Goal: Information Seeking & Learning: Learn about a topic

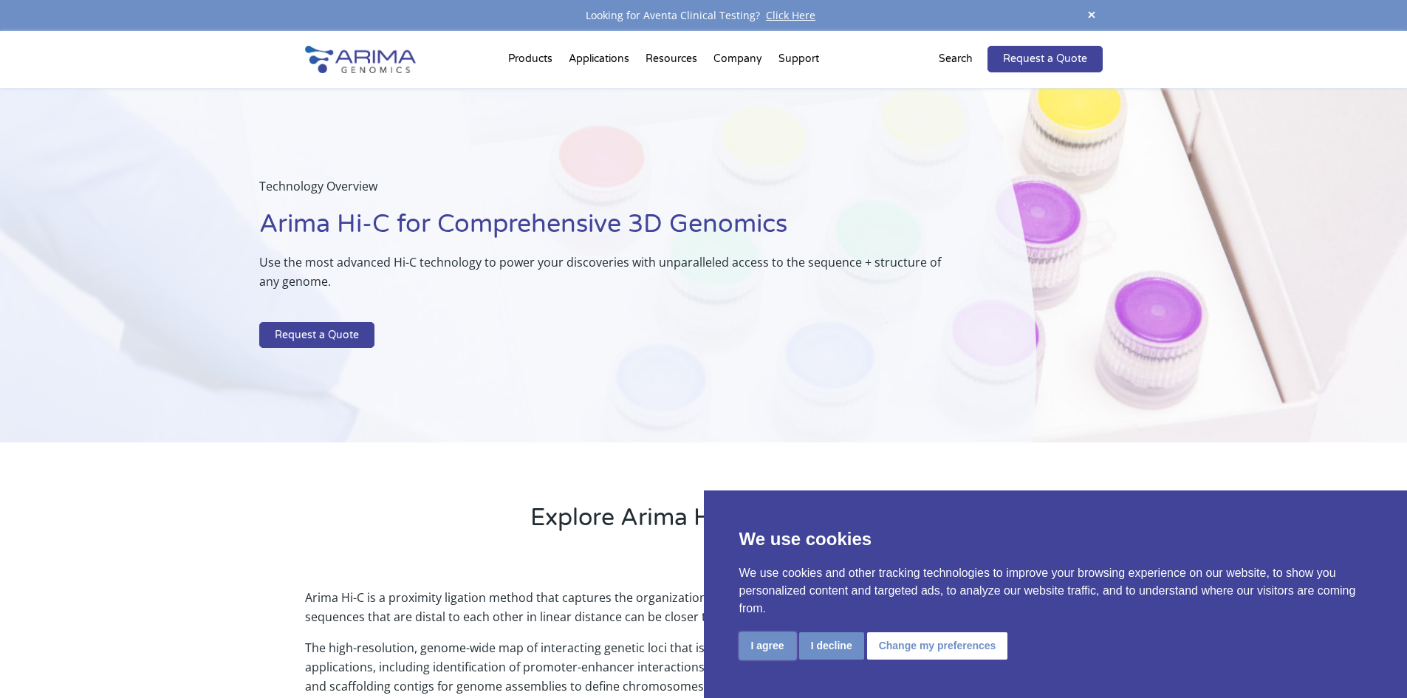
click at [772, 643] on button "I agree" at bounding box center [767, 645] width 57 height 27
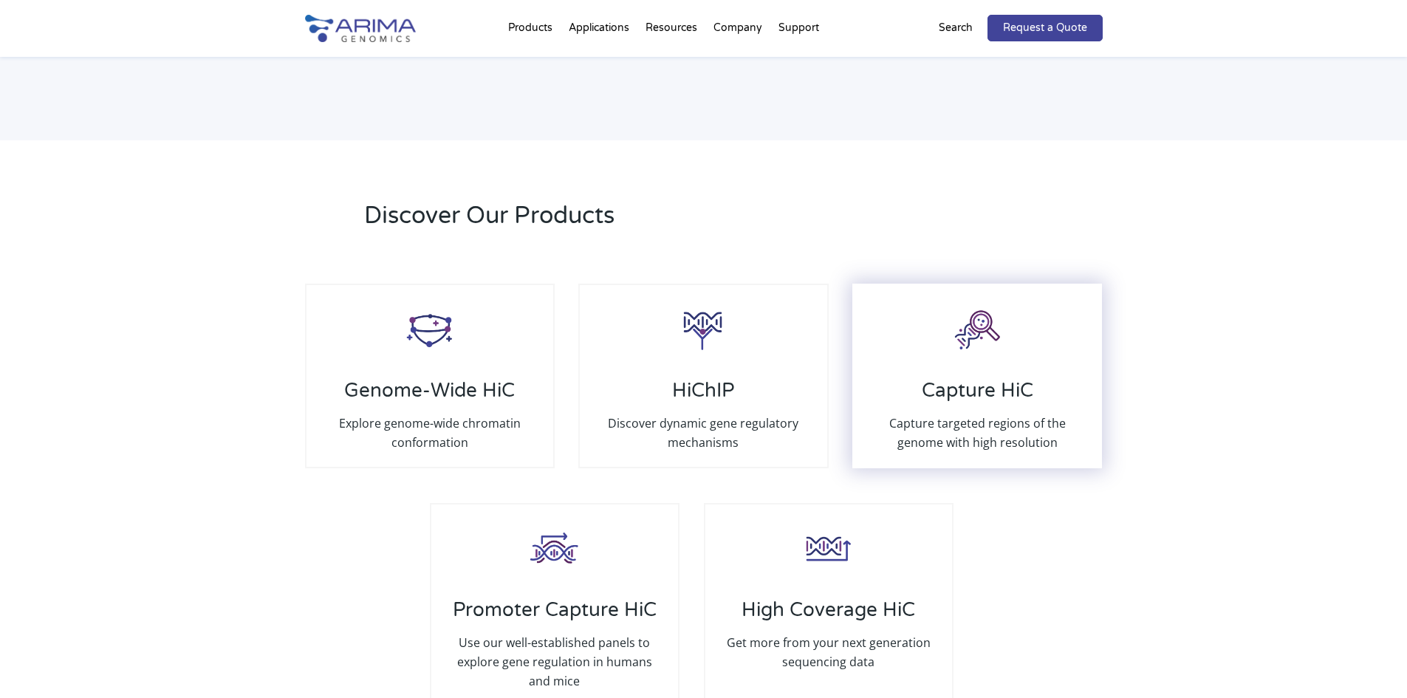
scroll to position [2645, 0]
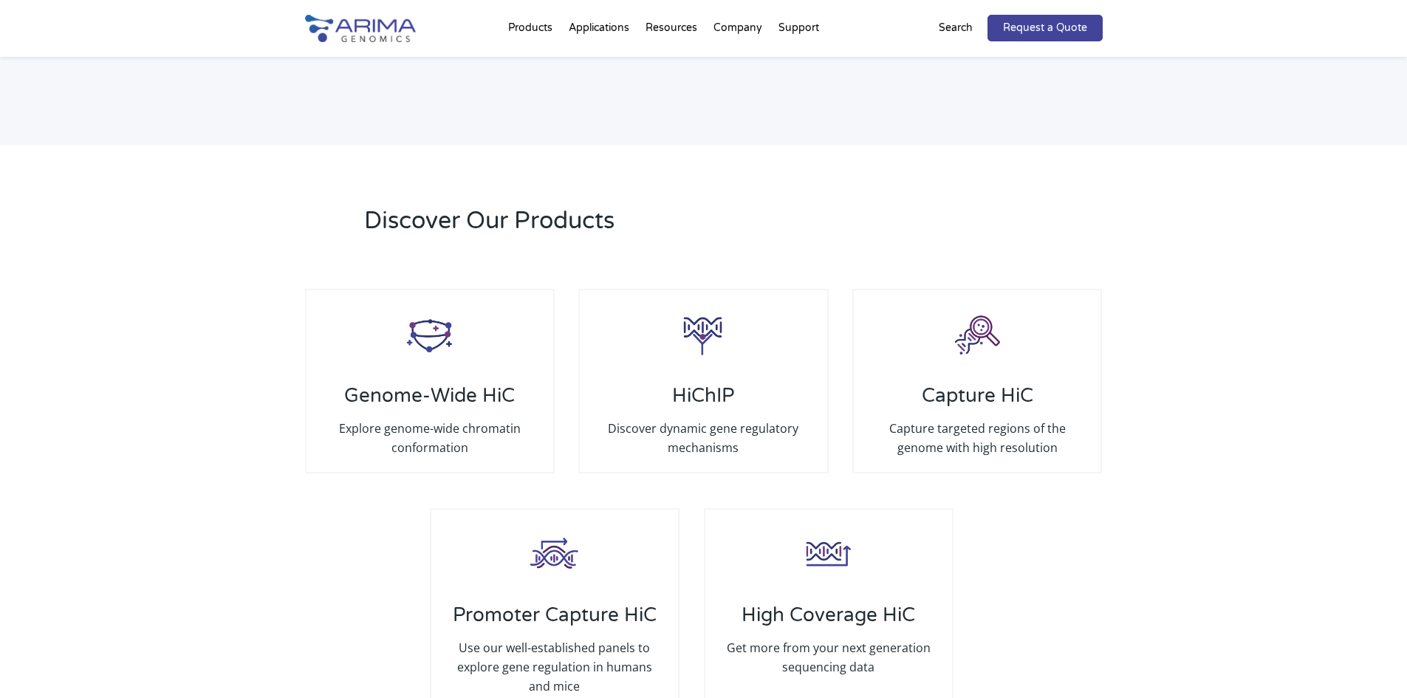
drag, startPoint x: 979, startPoint y: 366, endPoint x: 1269, endPoint y: 360, distance: 289.6
click at [1269, 360] on div "Discover Our Products Genome-Wide HiC Explore genome-wide chromatin conformatio…" at bounding box center [703, 469] width 1407 height 646
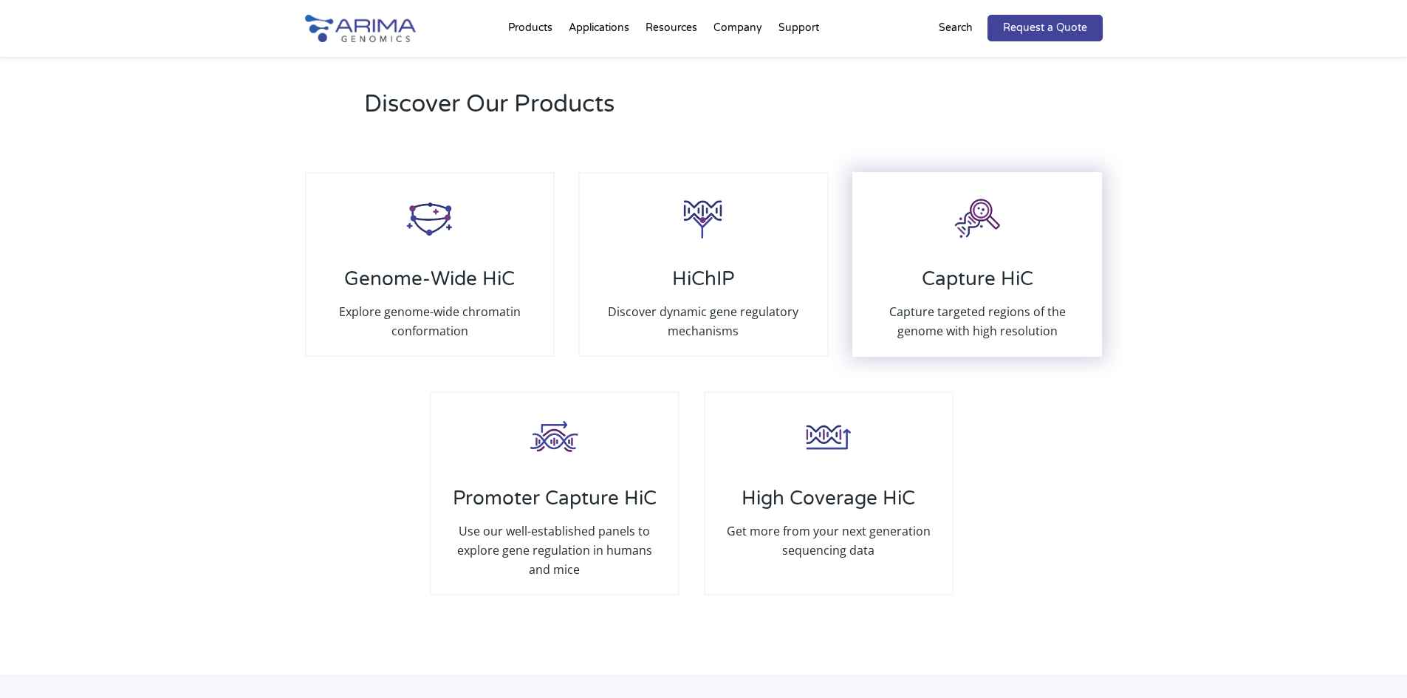
scroll to position [2763, 0]
click at [1005, 239] on div "Capture HiC Capture targeted regions of the genome with high resolution" at bounding box center [977, 263] width 250 height 185
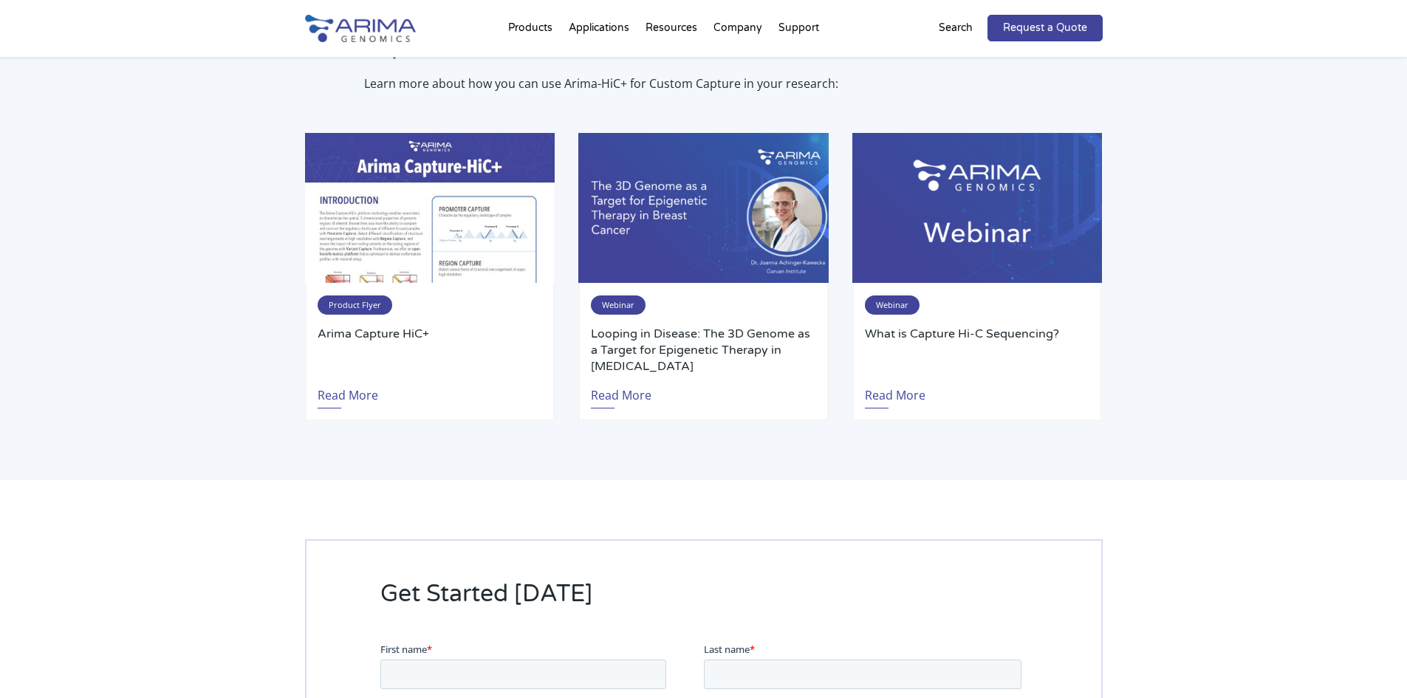
scroll to position [2304, 0]
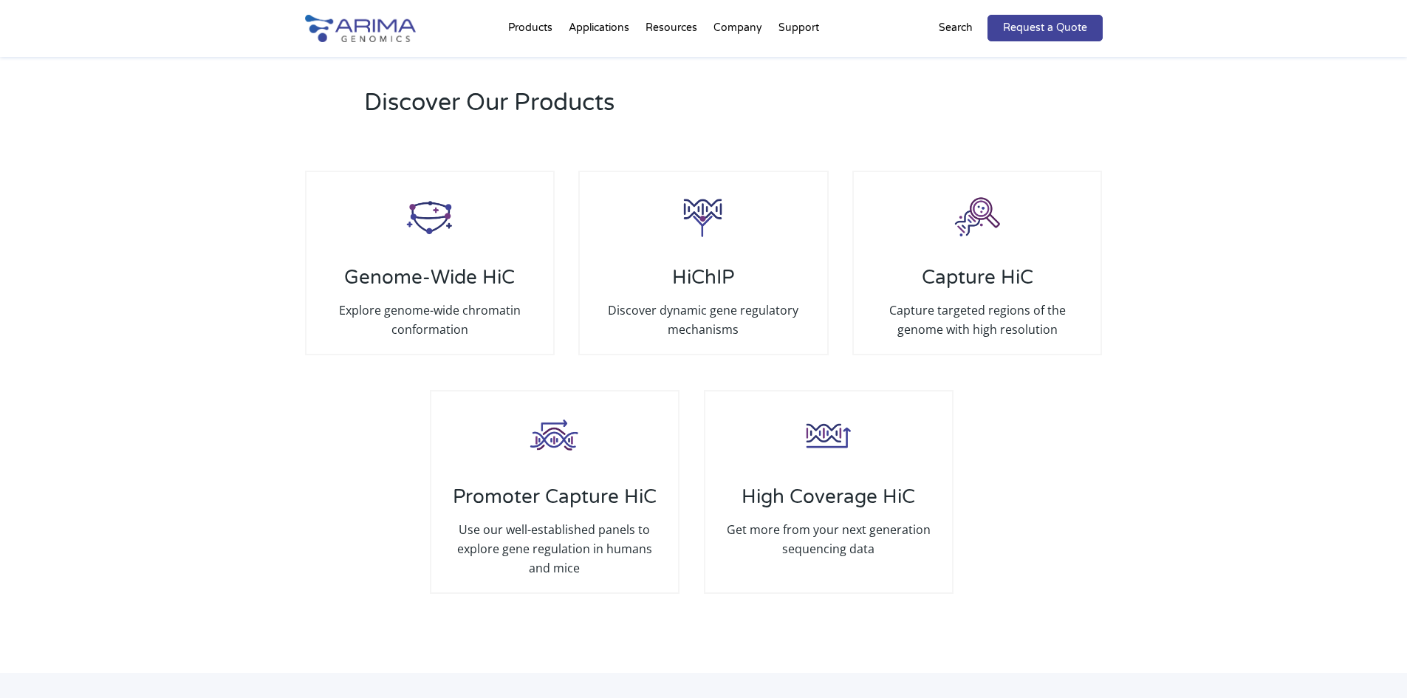
drag, startPoint x: 757, startPoint y: 276, endPoint x: 1171, endPoint y: 342, distance: 419.5
click at [1171, 342] on div "Discover Our Products Genome-Wide HiC Explore genome-wide chromatin conformatio…" at bounding box center [703, 350] width 1407 height 646
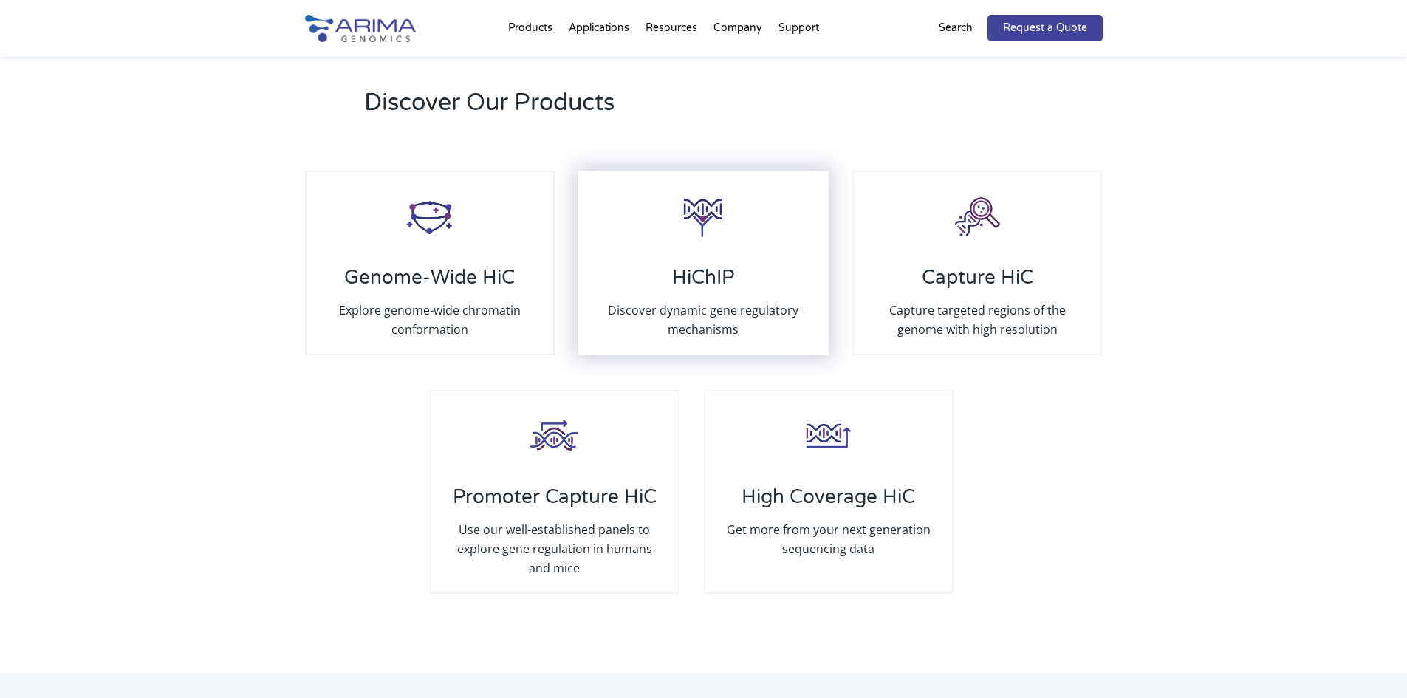
click at [759, 266] on h3 "HiChIP" at bounding box center [703, 283] width 217 height 35
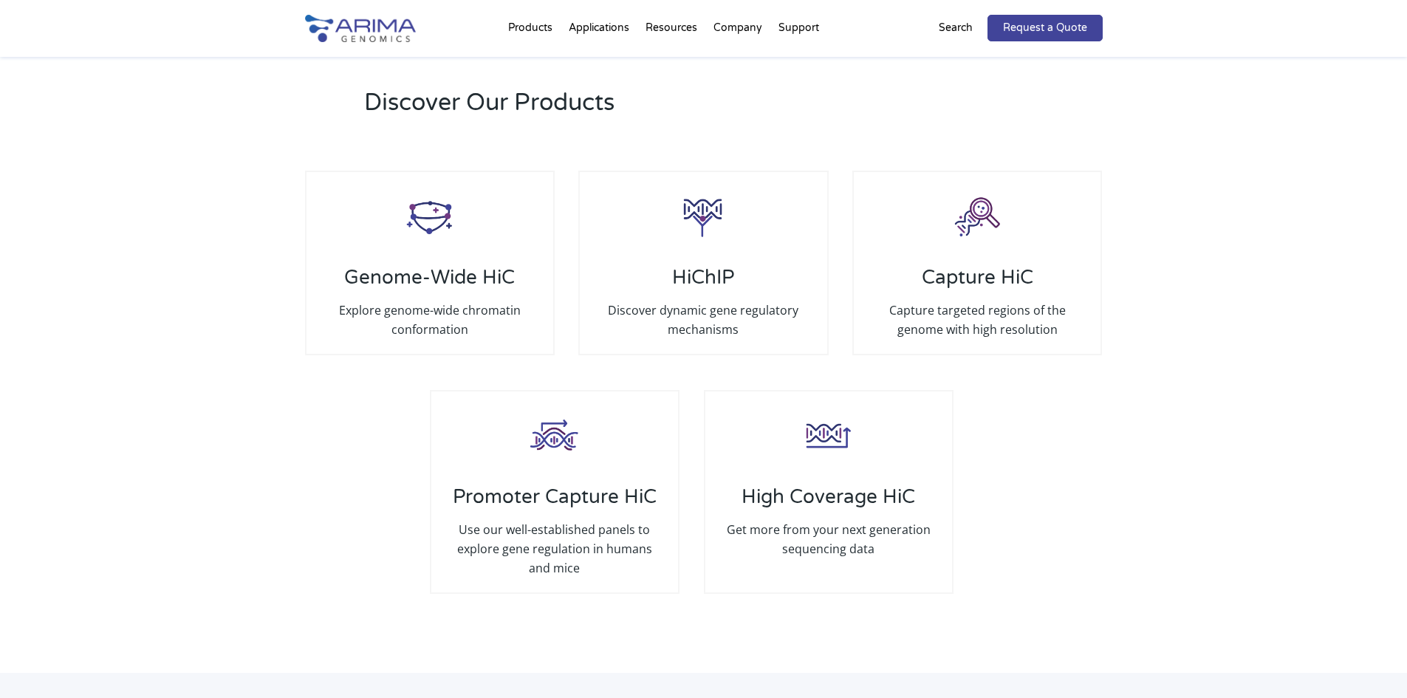
click at [205, 391] on div "Discover Our Products Genome-Wide HiC Explore genome-wide chromatin conformatio…" at bounding box center [703, 350] width 1407 height 646
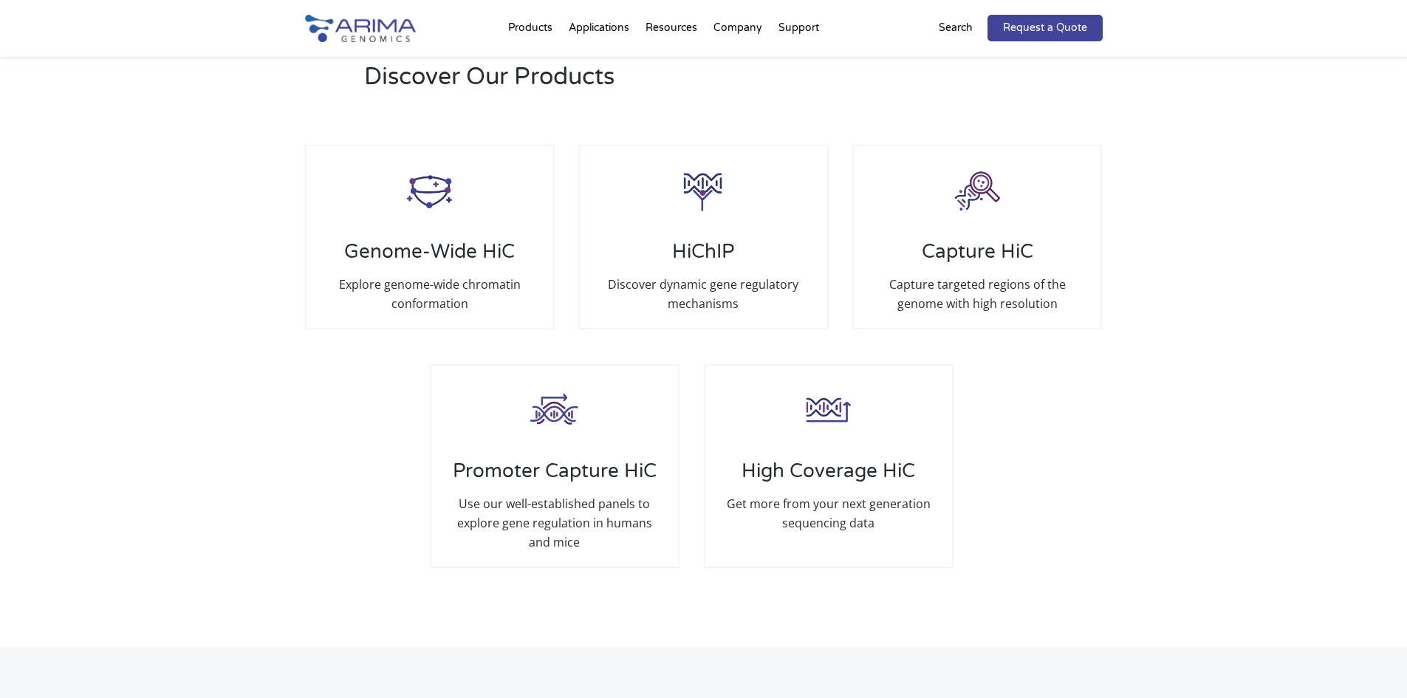
scroll to position [2761, 0]
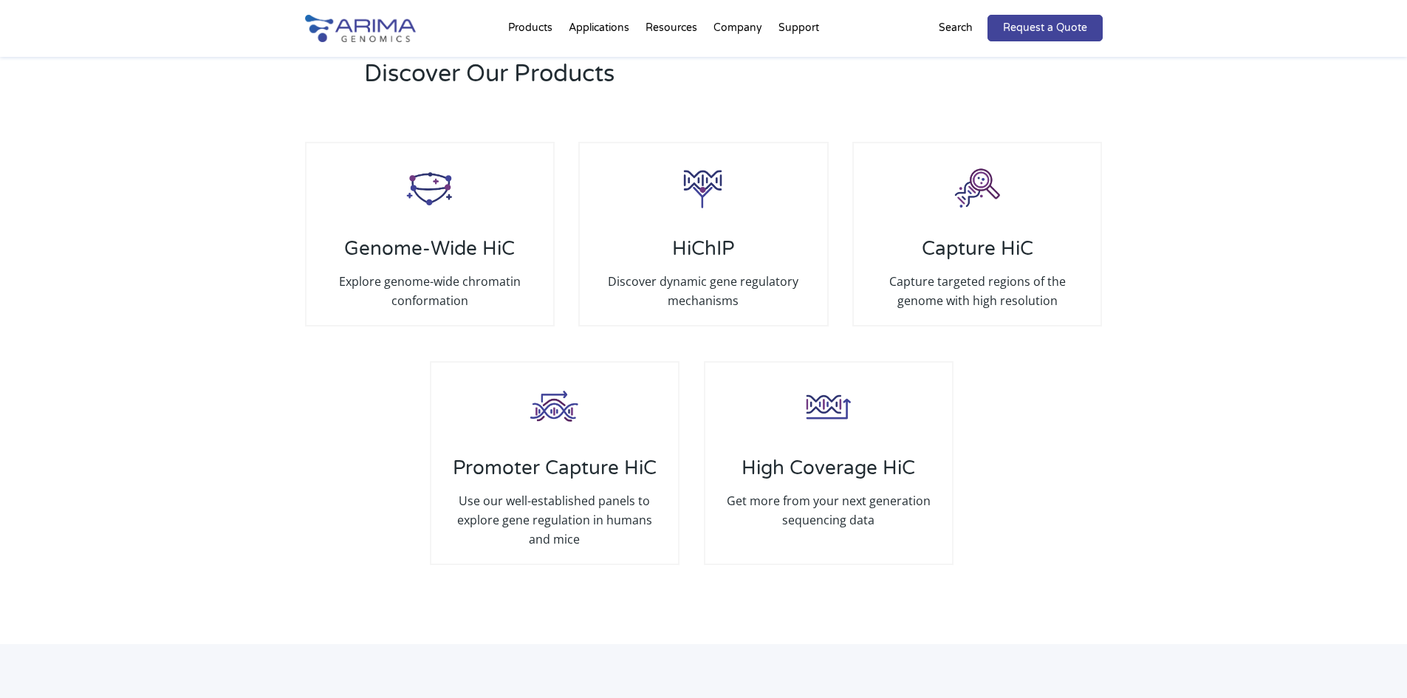
drag, startPoint x: 742, startPoint y: 223, endPoint x: 385, endPoint y: 363, distance: 384.1
click at [385, 363] on div "Promoter Capture HiC Use our well-established panels to explore gene regulation…" at bounding box center [704, 463] width 798 height 244
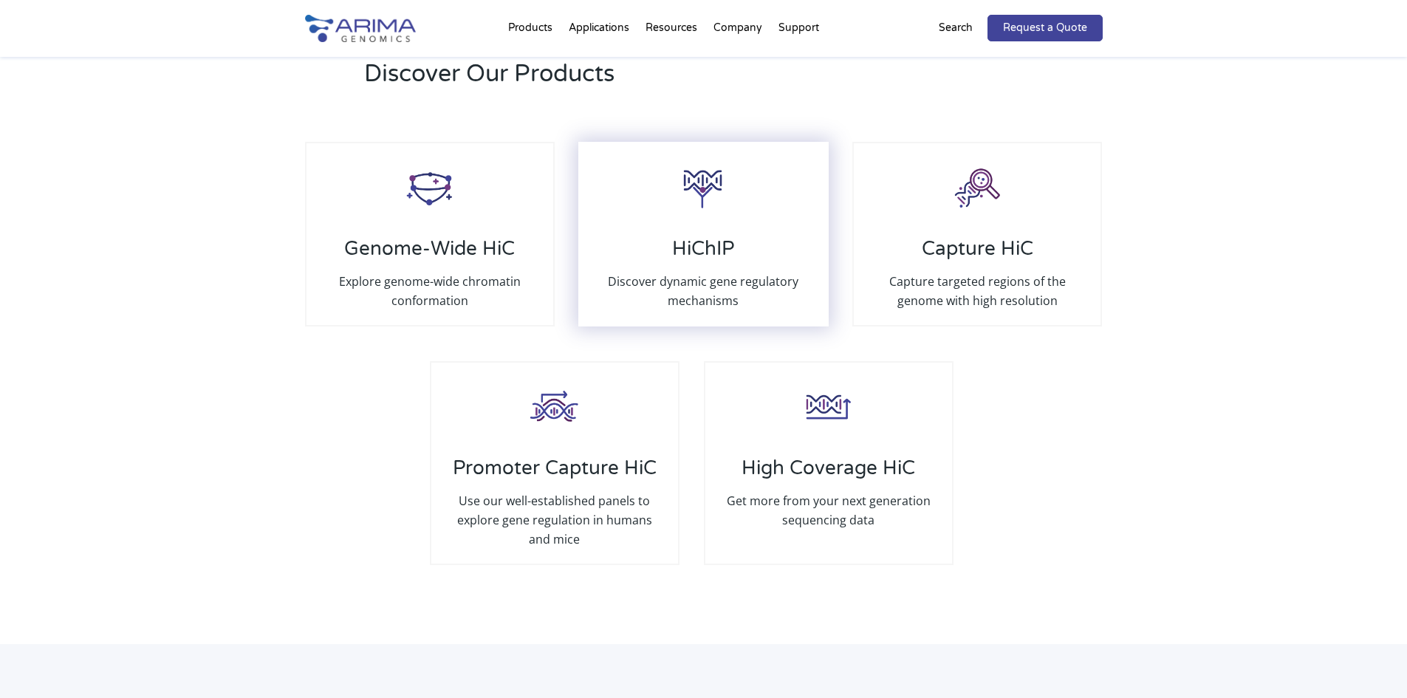
click at [697, 182] on img at bounding box center [703, 187] width 59 height 59
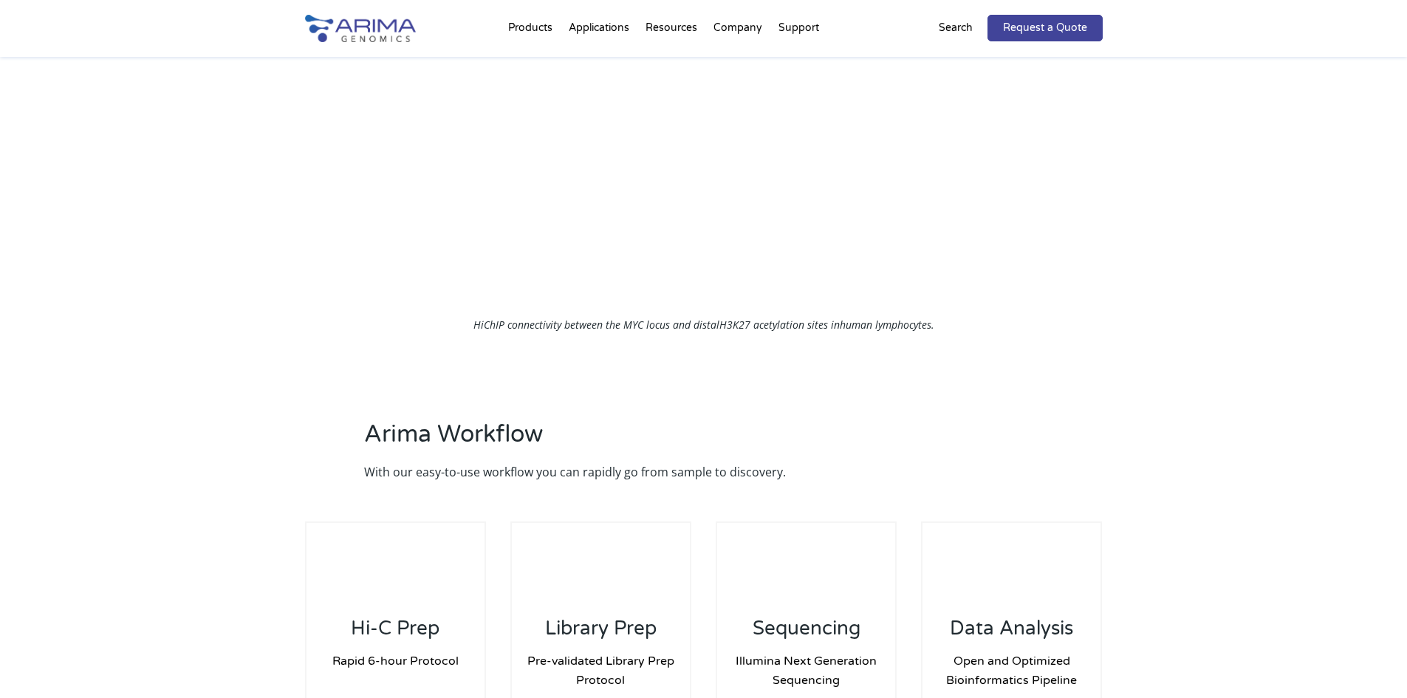
scroll to position [1643, 0]
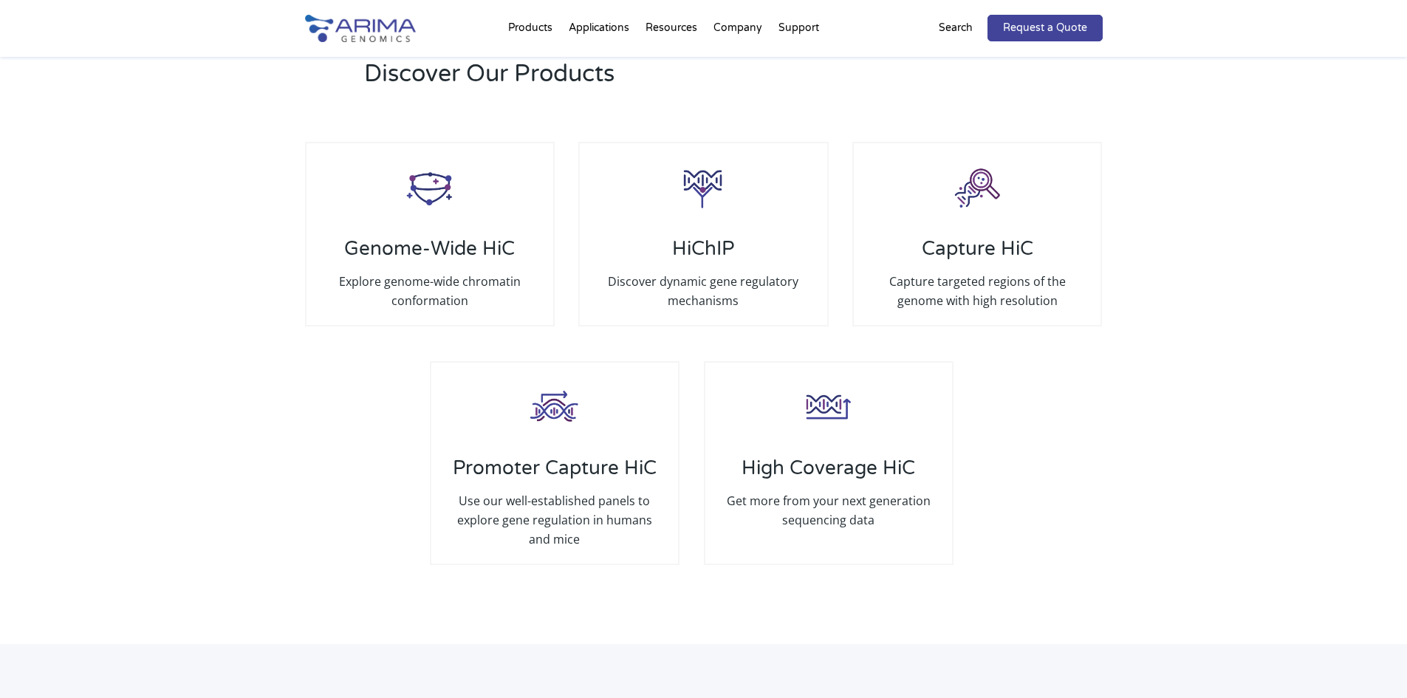
drag, startPoint x: 730, startPoint y: 216, endPoint x: 1190, endPoint y: 359, distance: 482.0
click at [1190, 359] on div "Discover Our Products Genome-Wide HiC Explore genome-wide chromatin conformatio…" at bounding box center [703, 322] width 1407 height 646
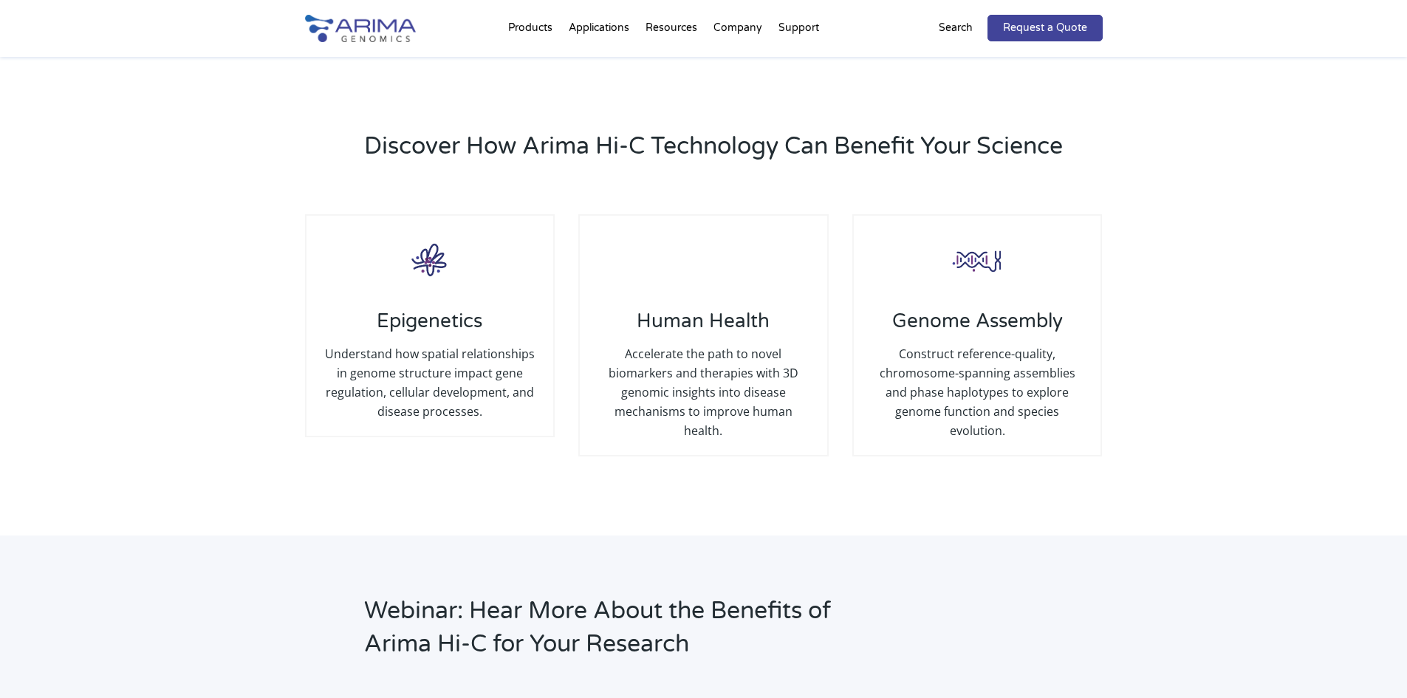
scroll to position [1520, 0]
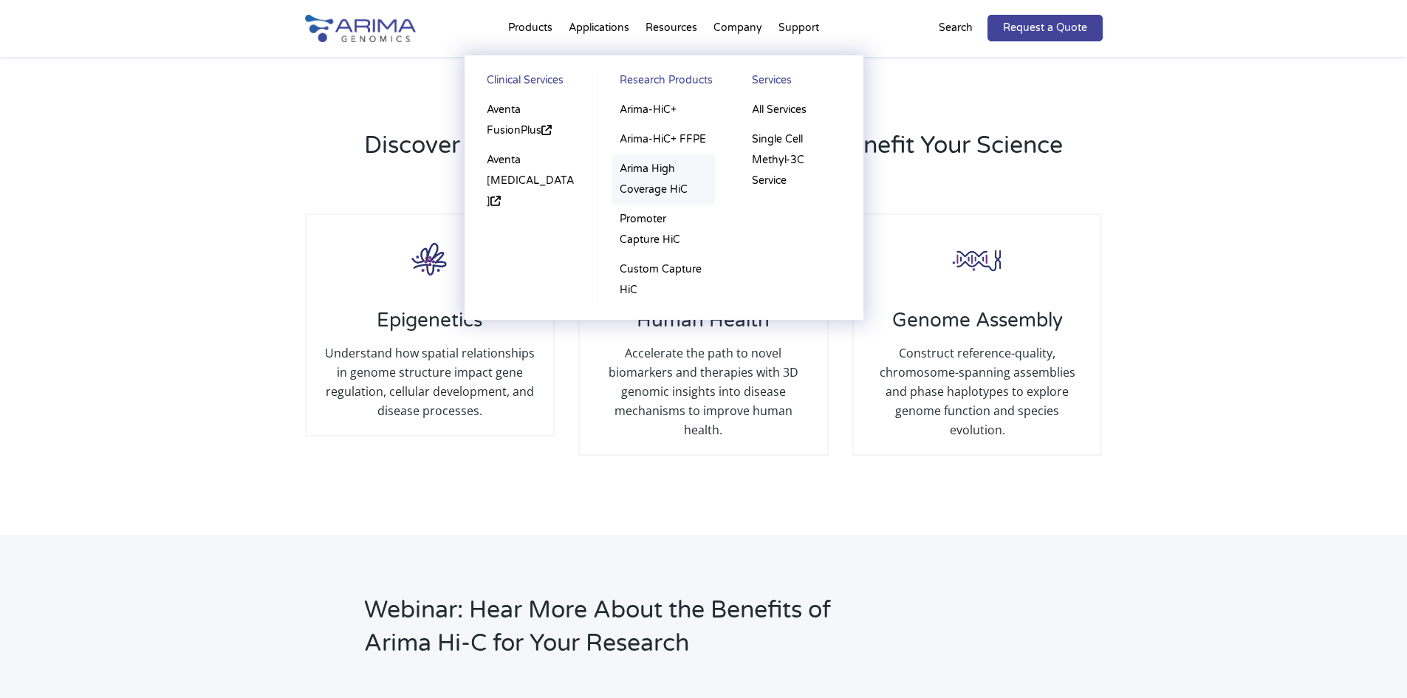
click at [663, 177] on link "Arima High Coverage HiC" at bounding box center [663, 179] width 103 height 50
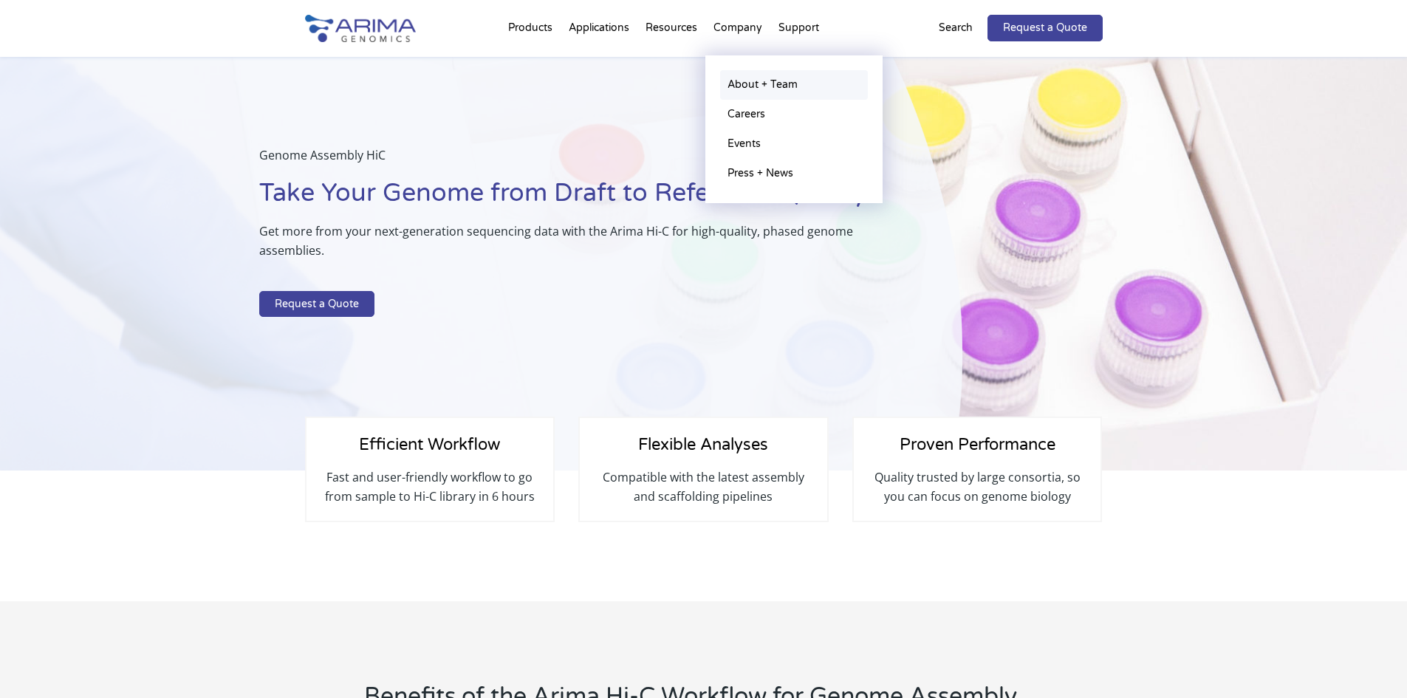
click at [772, 77] on link "About + Team" at bounding box center [794, 85] width 148 height 30
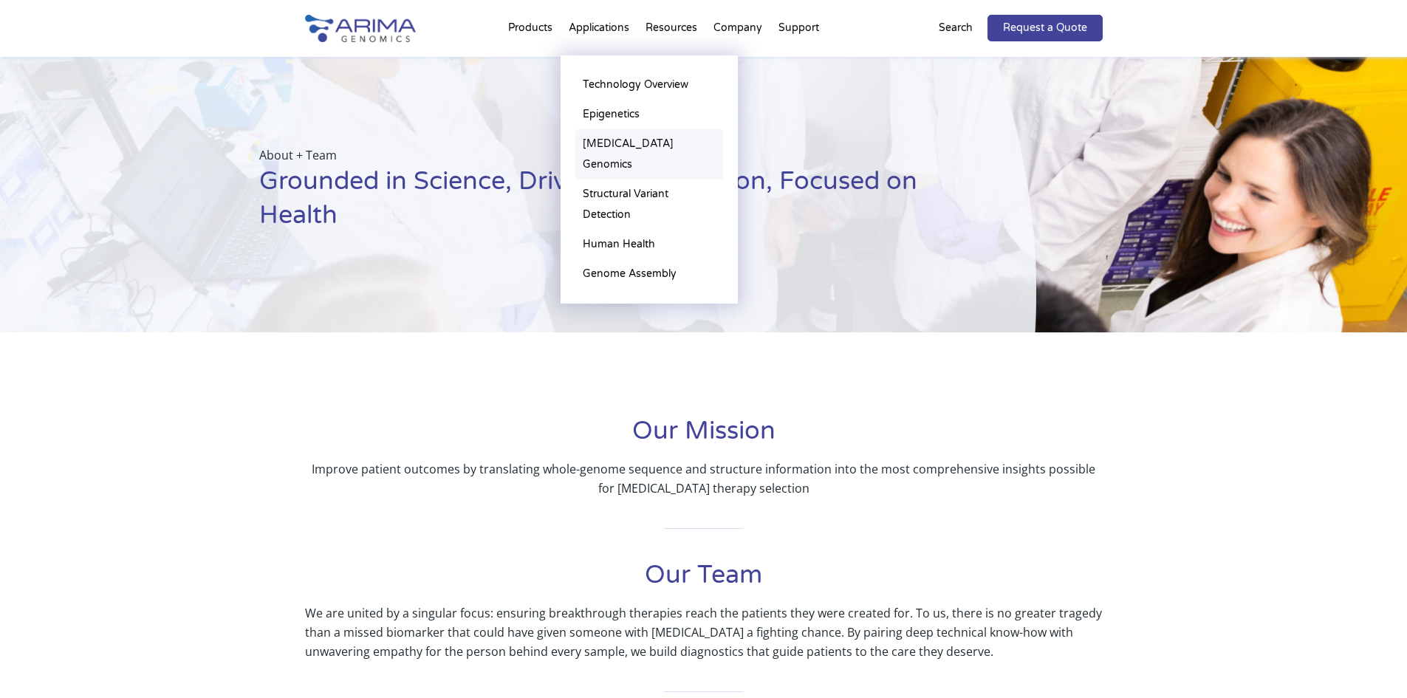
click at [619, 145] on link "[MEDICAL_DATA] Genomics" at bounding box center [649, 154] width 148 height 50
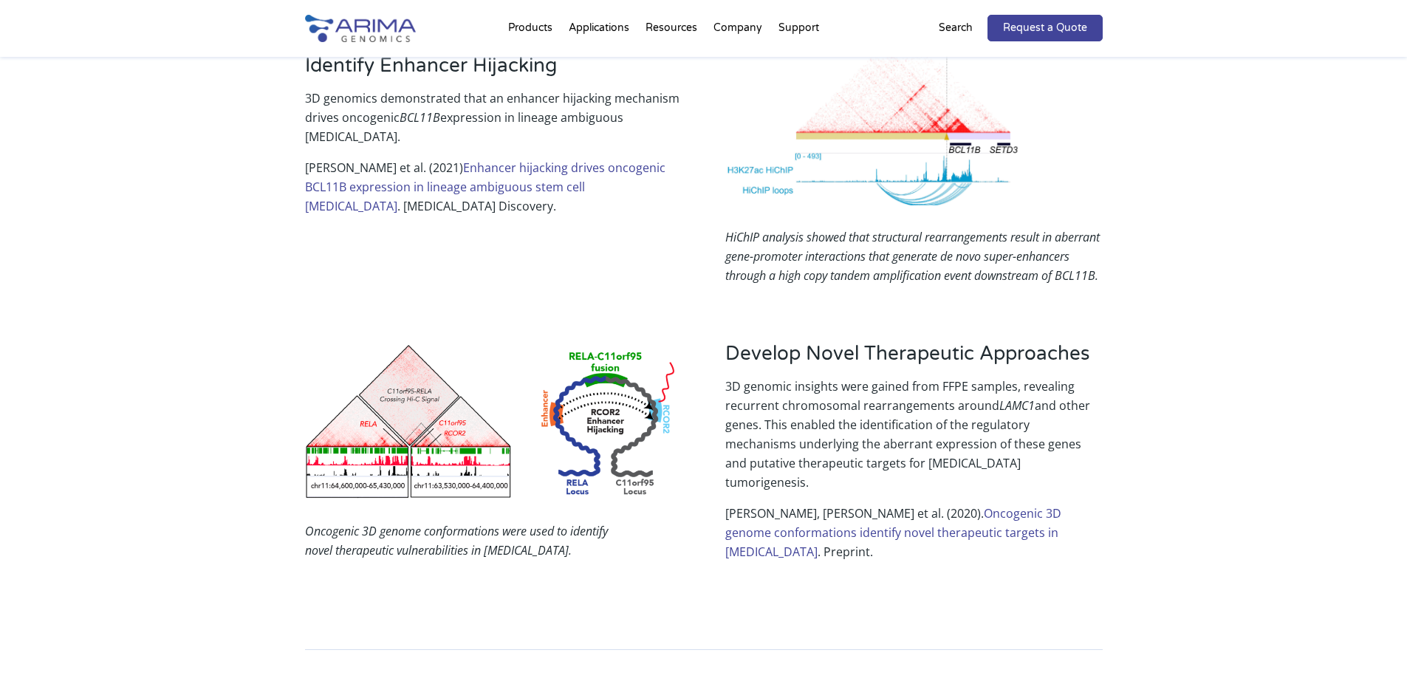
scroll to position [2186, 0]
